Goal: Task Accomplishment & Management: Manage account settings

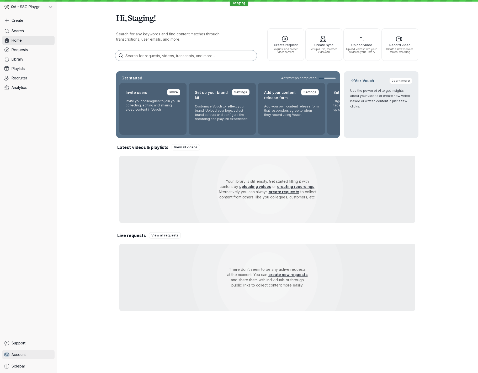
click at [36, 351] on link "S A Account" at bounding box center [28, 354] width 52 height 9
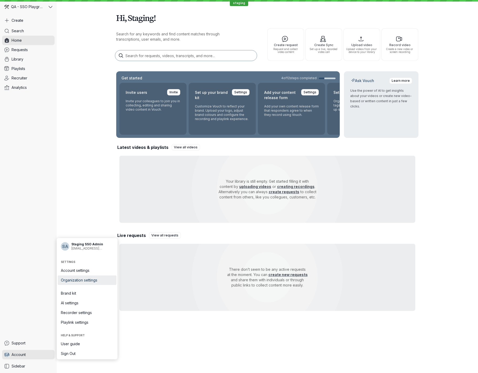
click at [89, 279] on span "Organization settings" at bounding box center [87, 280] width 52 height 5
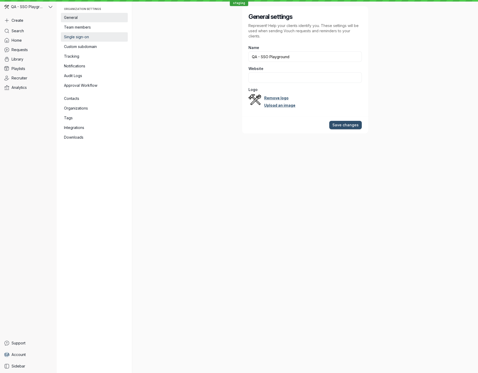
click at [83, 36] on span "Single sign-on" at bounding box center [94, 36] width 61 height 5
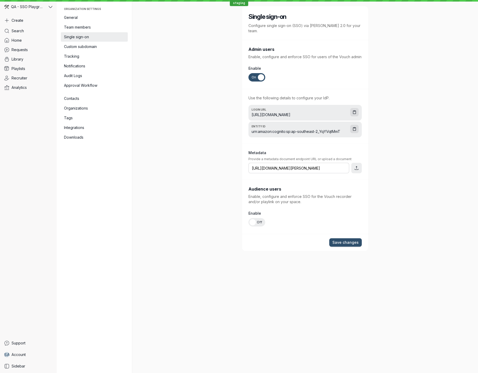
scroll to position [0, 54]
click at [293, 164] on input "[URL][DOMAIN_NAME][PERSON_NAME]" at bounding box center [298, 168] width 101 height 10
click at [340, 240] on span "Save changes" at bounding box center [345, 242] width 26 height 5
click at [31, 355] on link "S A Account" at bounding box center [28, 354] width 52 height 9
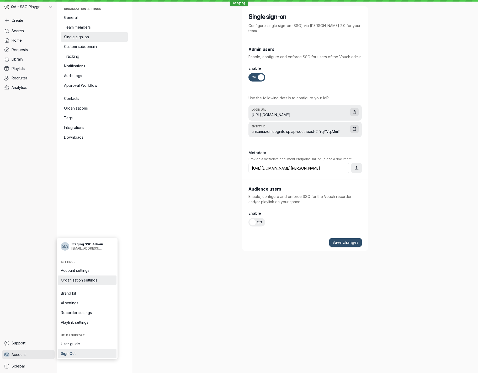
click at [77, 356] on span "Sign Out" at bounding box center [87, 353] width 52 height 5
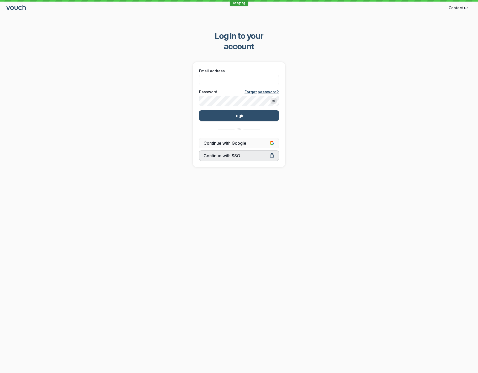
click at [229, 153] on span "Continue with SSO" at bounding box center [239, 155] width 71 height 5
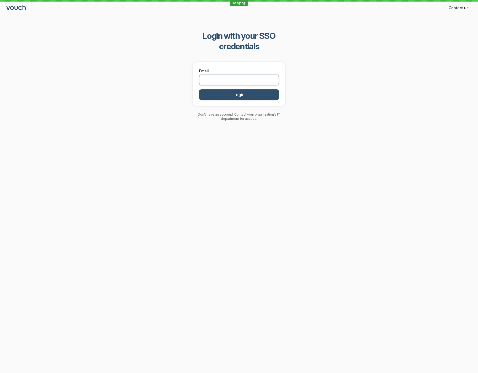
click at [230, 75] on input "Email" at bounding box center [239, 80] width 80 height 10
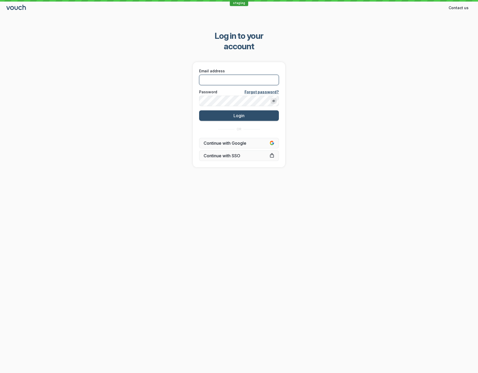
click at [218, 75] on input "Email address" at bounding box center [239, 80] width 80 height 10
type input "[EMAIL_ADDRESS][DOMAIN_NAME]"
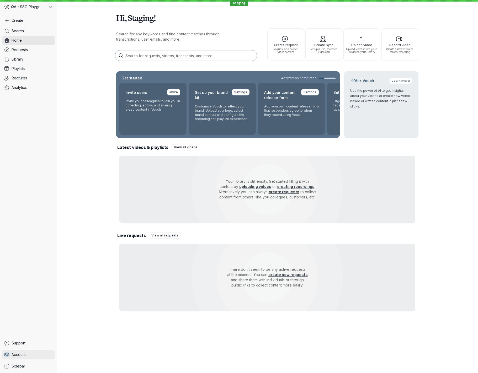
click at [33, 355] on link "S A Account" at bounding box center [28, 354] width 52 height 9
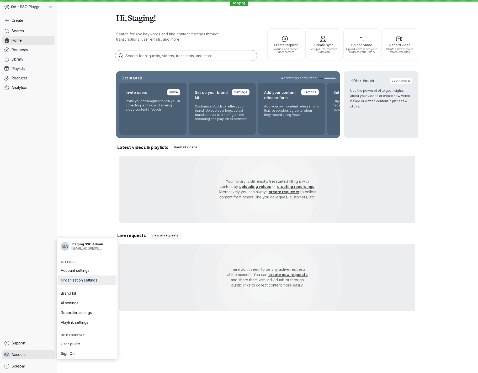
click at [103, 283] on span "Organization settings" at bounding box center [87, 280] width 52 height 5
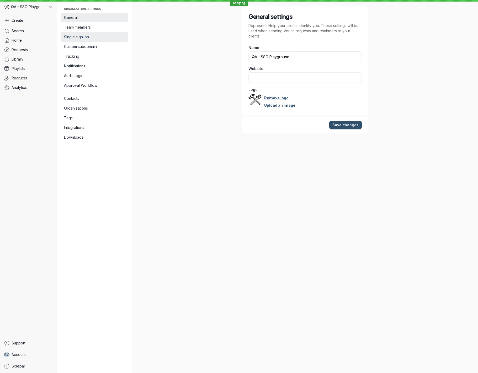
click at [87, 35] on span "Single sign-on" at bounding box center [94, 36] width 61 height 5
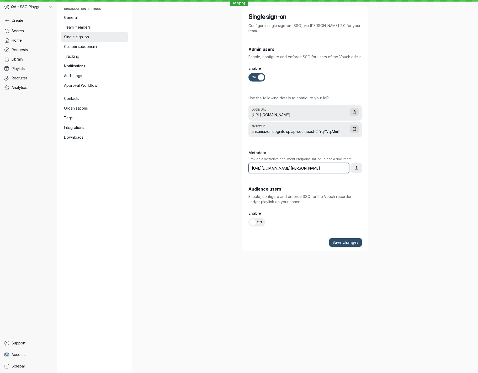
click at [305, 165] on input "[URL][DOMAIN_NAME][PERSON_NAME]" at bounding box center [298, 168] width 101 height 10
click at [24, 343] on span "Support" at bounding box center [19, 343] width 14 height 5
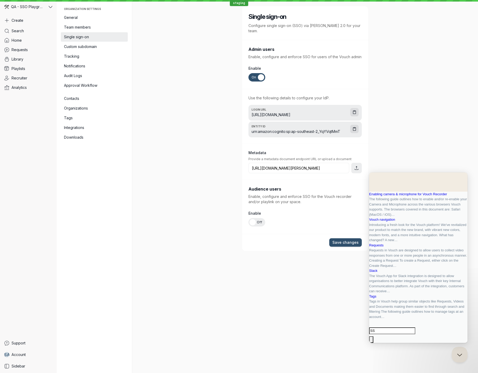
type input "SSO"
click button "search" at bounding box center [371, 340] width 4 height 7
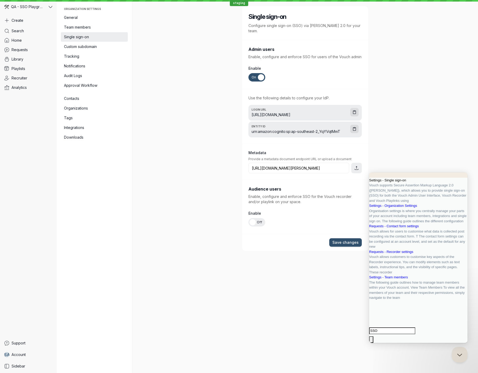
click at [405, 182] on span "Settings - Single sign-on" at bounding box center [387, 180] width 37 height 4
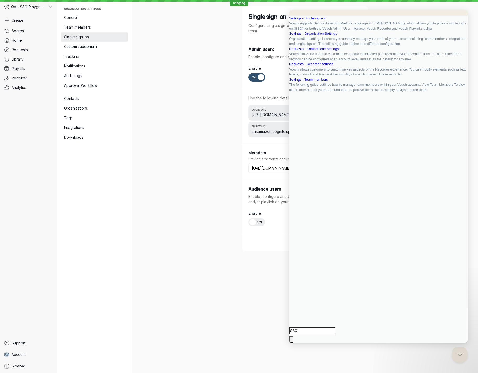
scroll to position [710, 0]
click at [148, 109] on div "Single sign-on Configure single sign-on (SSO) via [PERSON_NAME] 2.0 for your te…" at bounding box center [305, 186] width 346 height 373
click at [293, 343] on button "Close" at bounding box center [291, 346] width 4 height 7
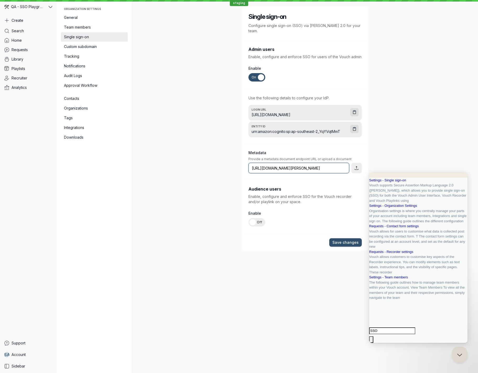
click at [316, 163] on input "[URL][DOMAIN_NAME][PERSON_NAME]" at bounding box center [298, 168] width 101 height 10
drag, startPoint x: 20, startPoint y: 358, endPoint x: 27, endPoint y: 357, distance: 6.8
click at [20, 358] on link "S A Account" at bounding box center [28, 354] width 52 height 9
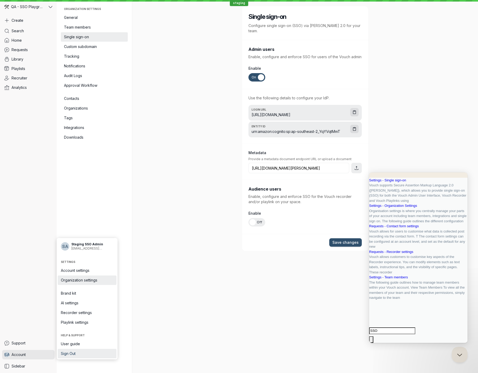
click at [75, 356] on span "Sign Out" at bounding box center [87, 353] width 52 height 5
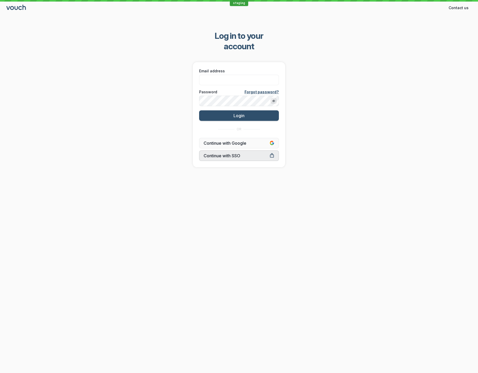
click at [240, 153] on span "Continue with SSO" at bounding box center [239, 155] width 71 height 5
click at [235, 75] on input "Email address" at bounding box center [239, 80] width 80 height 10
type input "[EMAIL_ADDRESS][DOMAIN_NAME]"
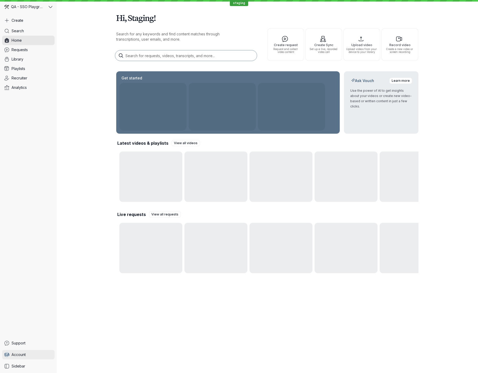
click at [29, 352] on link "S A Account" at bounding box center [28, 354] width 52 height 9
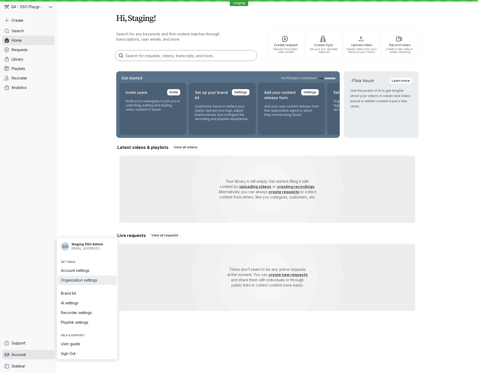
click at [93, 281] on span "Organization settings" at bounding box center [87, 280] width 52 height 5
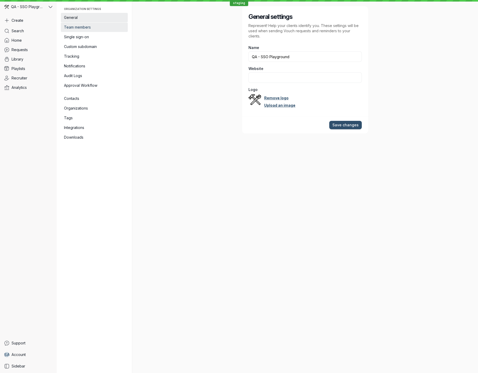
click at [96, 29] on span "Team members" at bounding box center [94, 27] width 61 height 5
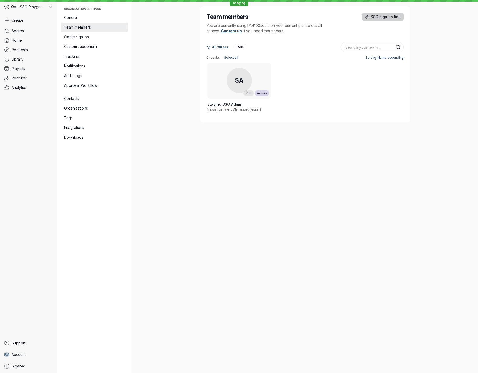
click at [398, 18] on span "SSO sign up link" at bounding box center [386, 16] width 30 height 5
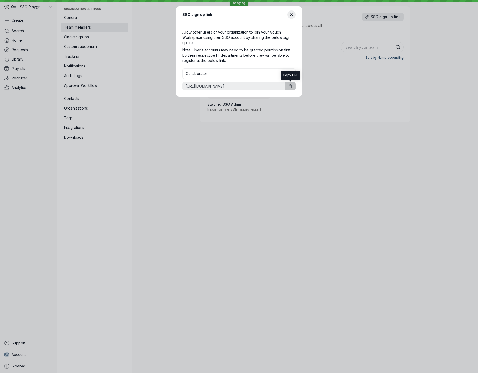
click at [290, 87] on icon "button" at bounding box center [290, 86] width 4 height 4
drag, startPoint x: 325, startPoint y: 129, endPoint x: 313, endPoint y: 94, distance: 36.4
click at [325, 128] on div "SSO sign up link Allow other users of your organization to join your Vouch Work…" at bounding box center [239, 186] width 478 height 373
click at [292, 15] on icon "Close modal" at bounding box center [291, 15] width 4 height 4
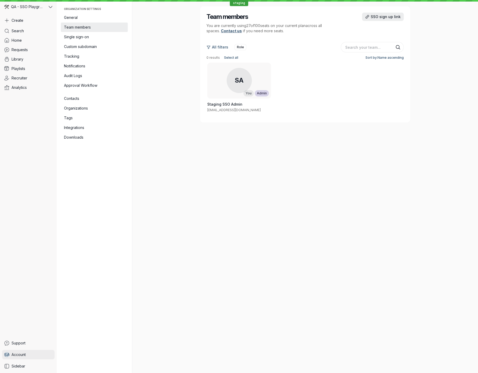
click at [24, 354] on span "Account" at bounding box center [19, 354] width 14 height 5
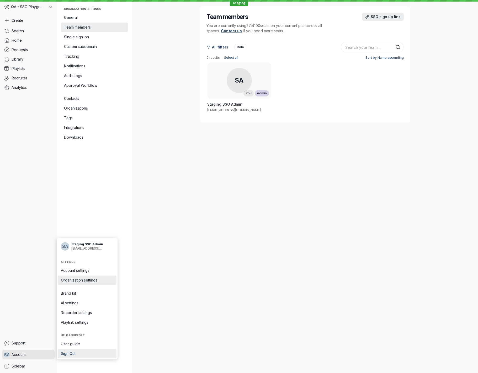
click at [73, 356] on span "Sign Out" at bounding box center [87, 353] width 52 height 5
